Goal: Task Accomplishment & Management: Use online tool/utility

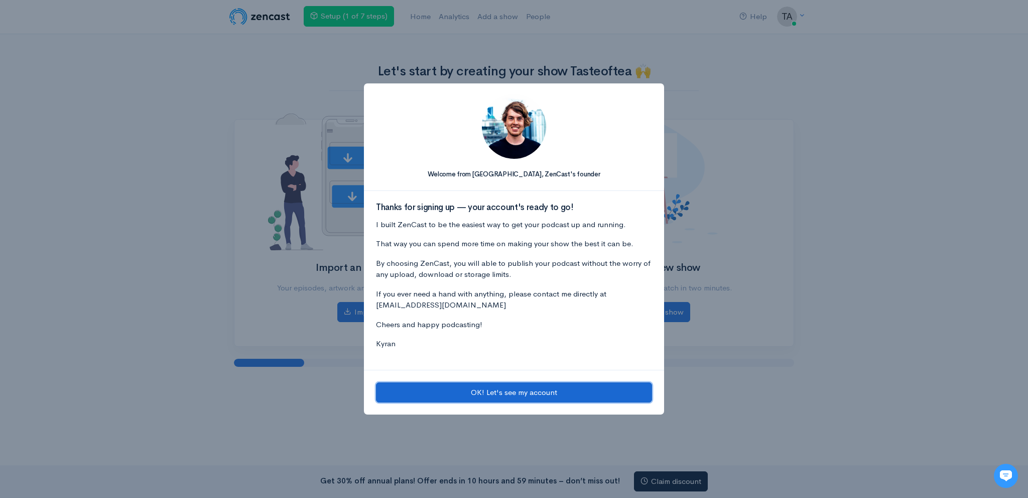
drag, startPoint x: 486, startPoint y: 391, endPoint x: 480, endPoint y: 381, distance: 12.1
click at [485, 391] on button "OK! Let's see my account" at bounding box center [514, 392] width 276 height 21
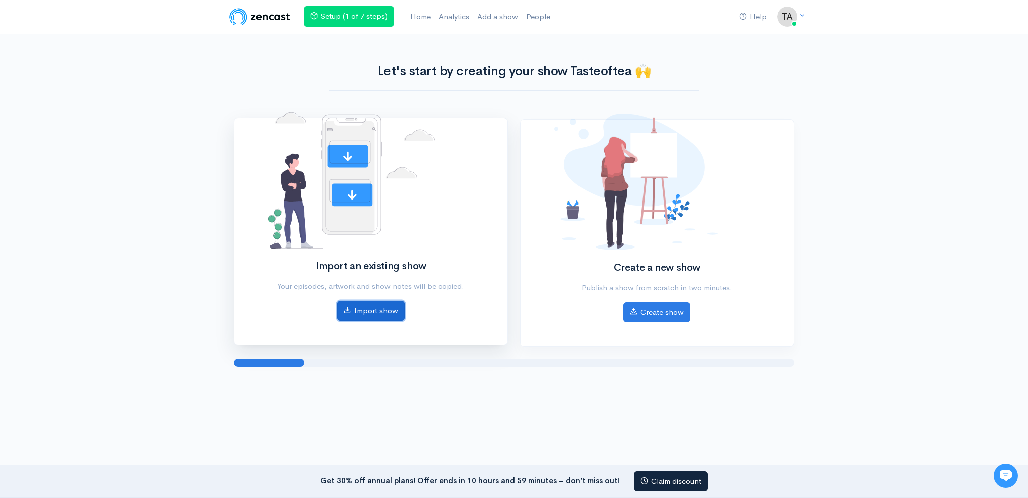
click at [384, 303] on link "Import show" at bounding box center [370, 310] width 67 height 21
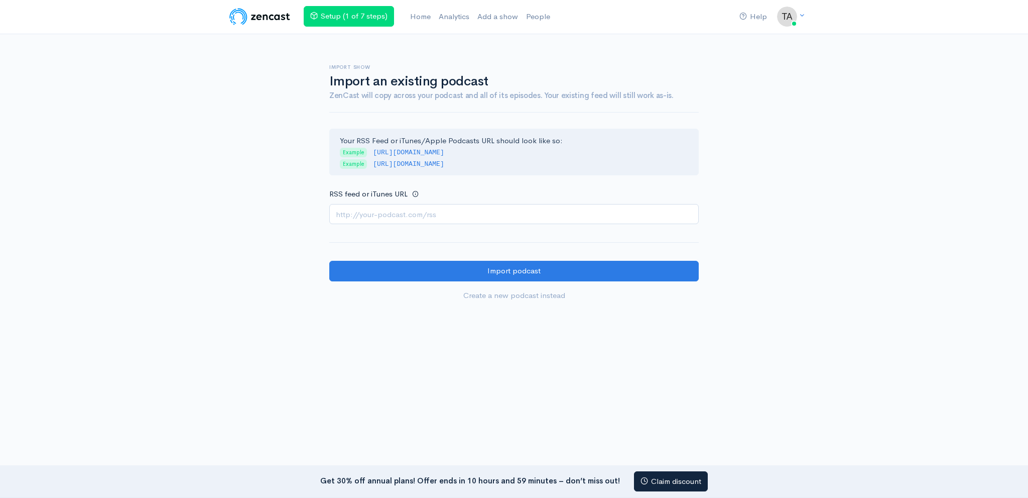
click at [492, 217] on input "RSS feed or iTunes URL" at bounding box center [514, 214] width 370 height 21
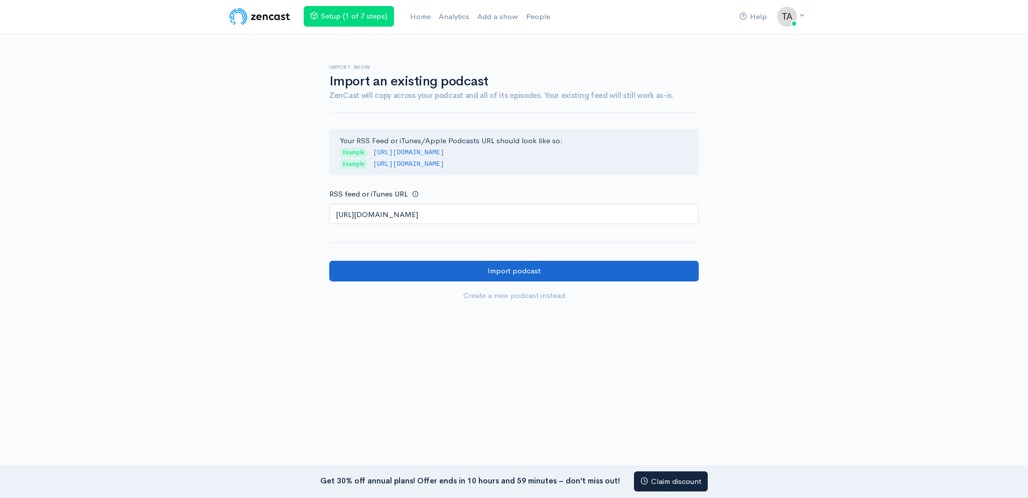
type input "[URL][DOMAIN_NAME]"
click at [482, 266] on input "Import podcast" at bounding box center [514, 271] width 370 height 21
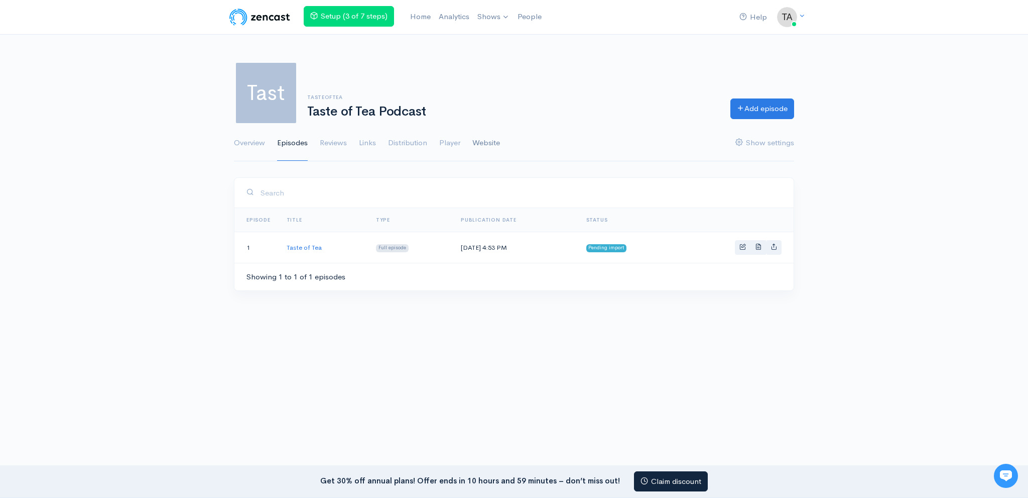
click at [500, 142] on link "Website" at bounding box center [486, 143] width 28 height 36
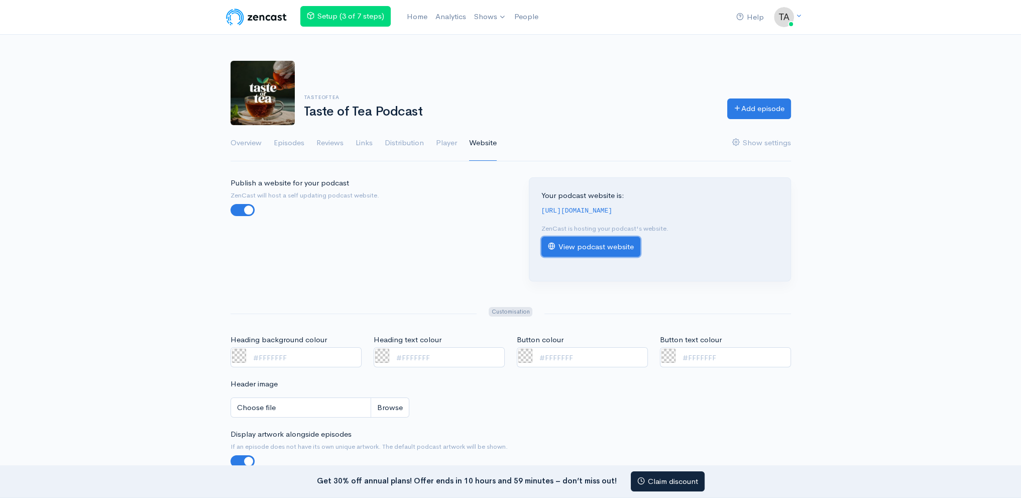
click at [588, 248] on link "View podcast website" at bounding box center [590, 246] width 99 height 21
